Goal: Information Seeking & Learning: Find specific page/section

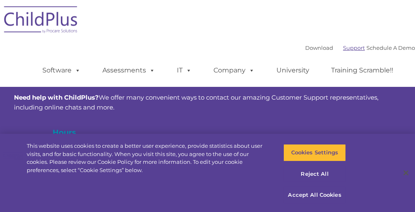
click at [343, 47] on link "Support" at bounding box center [354, 47] width 22 height 7
